Goal: Navigation & Orientation: Find specific page/section

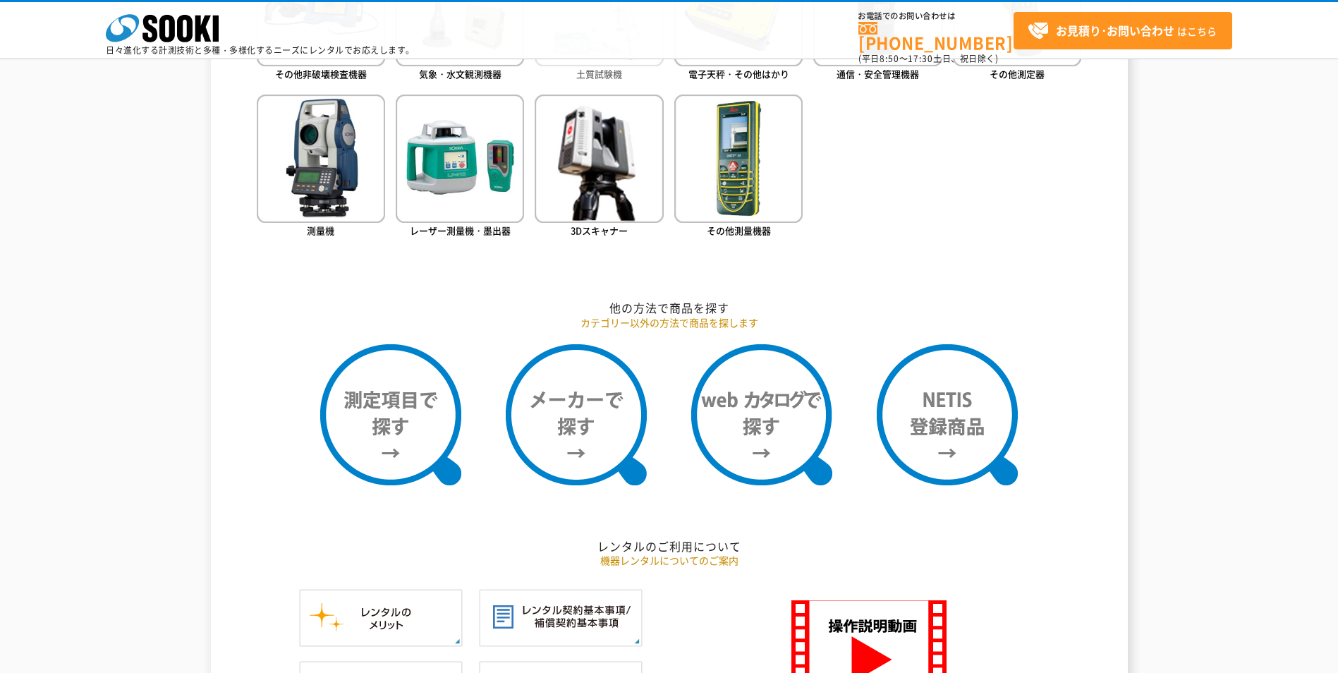
scroll to position [663, 0]
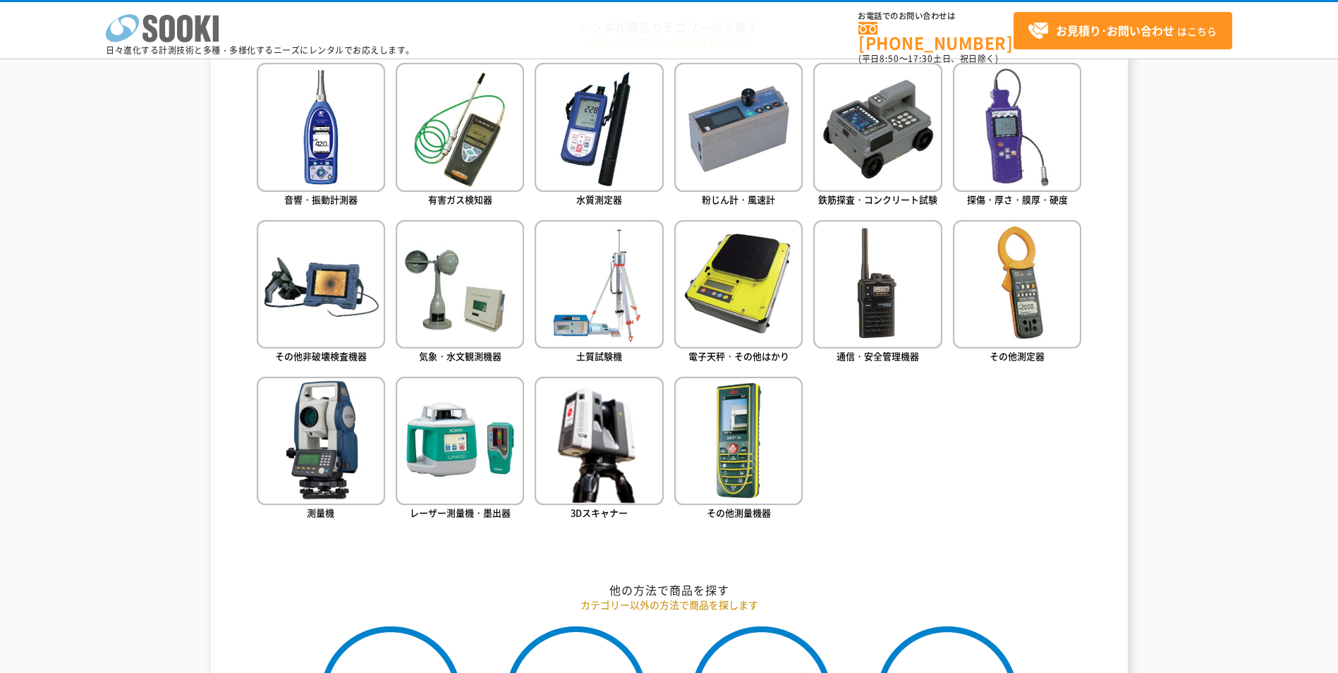
click at [186, 25] on icon "株式会社 ソーキ" at bounding box center [162, 28] width 113 height 28
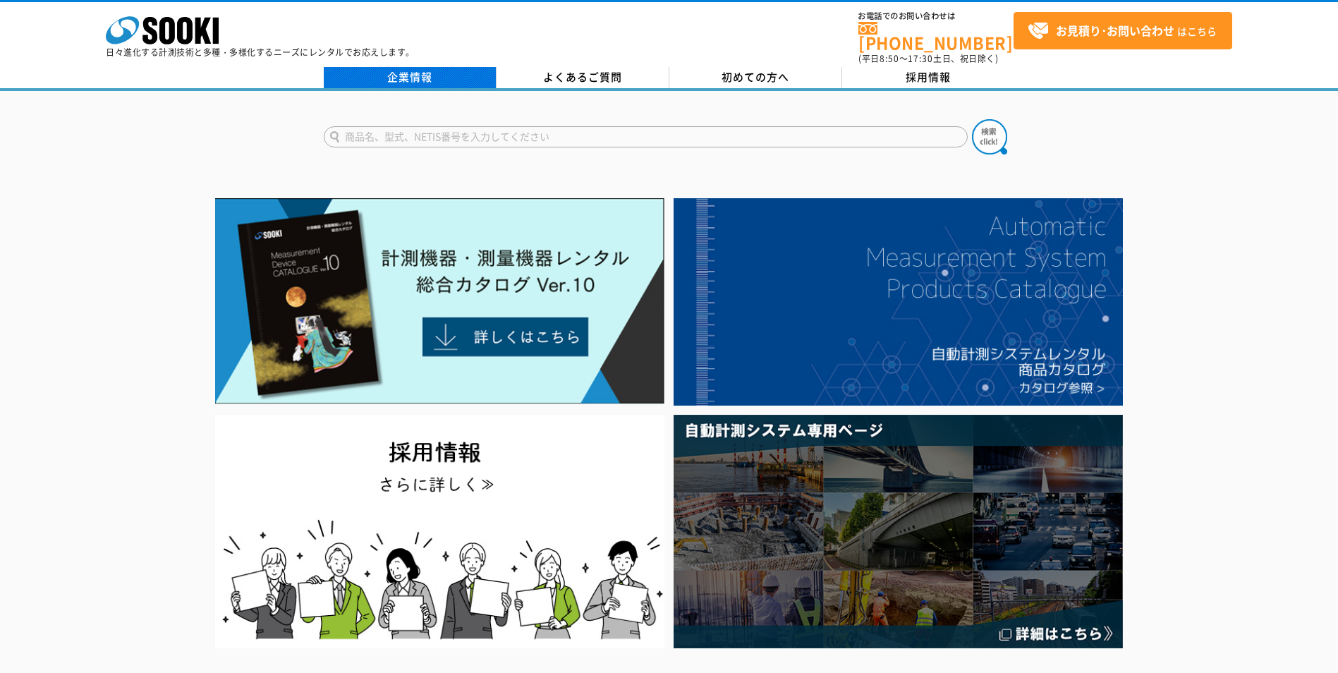
click at [431, 67] on link "企業情報" at bounding box center [410, 77] width 173 height 21
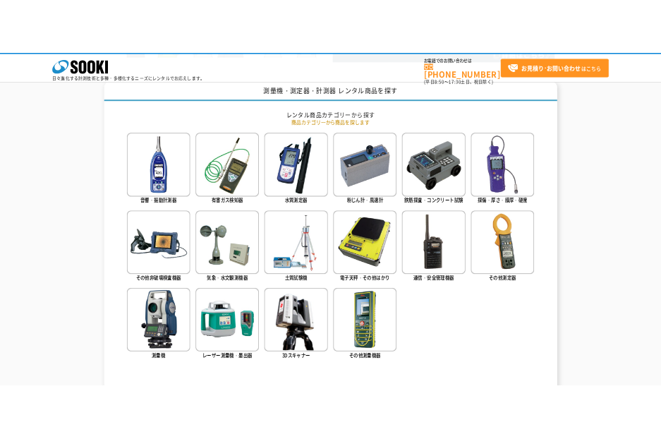
scroll to position [542, 0]
